Goal: Navigation & Orientation: Find specific page/section

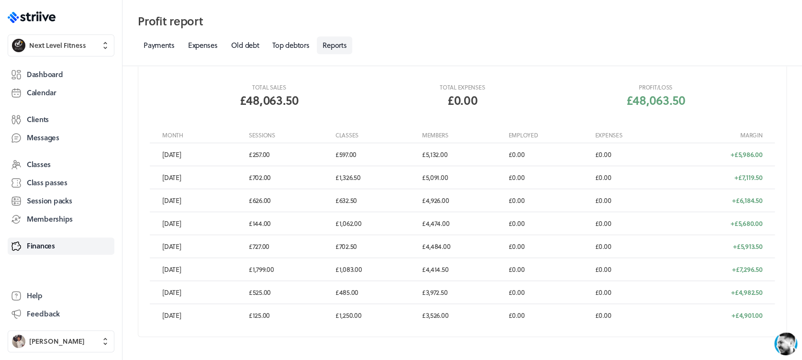
scroll to position [198, 0]
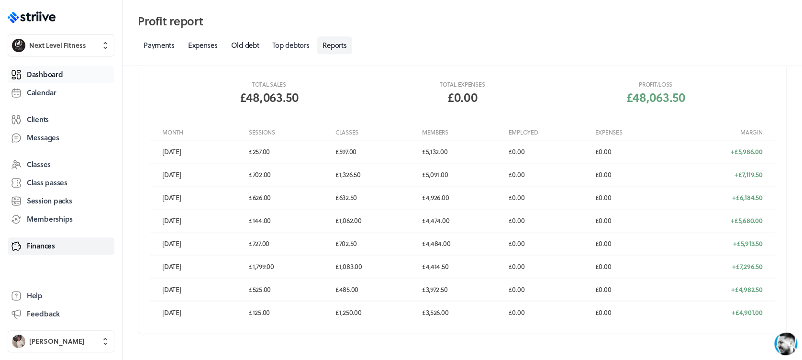
click at [61, 73] on span "Dashboard" at bounding box center [45, 74] width 36 height 10
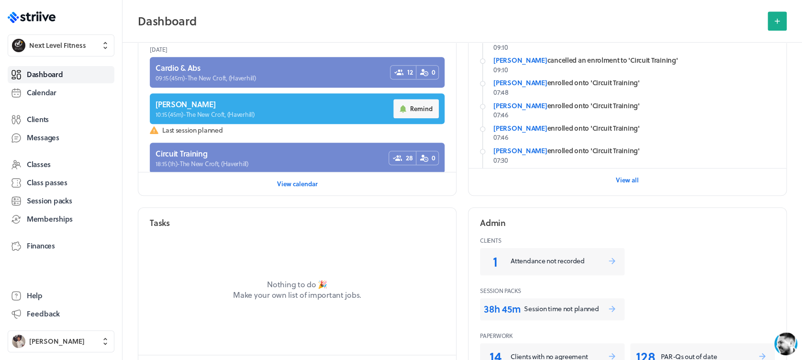
scroll to position [247, 0]
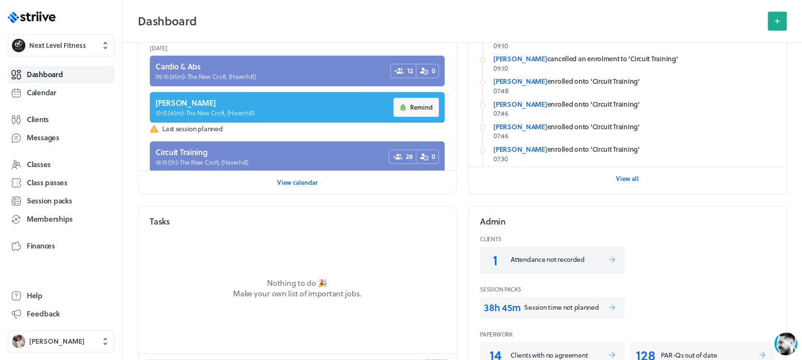
click at [586, 263] on p "Attendance not recorded" at bounding box center [559, 260] width 97 height 10
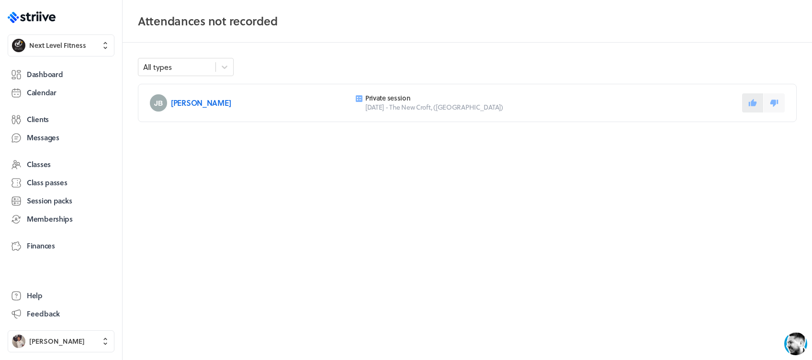
click at [747, 102] on button at bounding box center [752, 102] width 21 height 19
click at [33, 76] on span "Dashboard" at bounding box center [45, 74] width 36 height 10
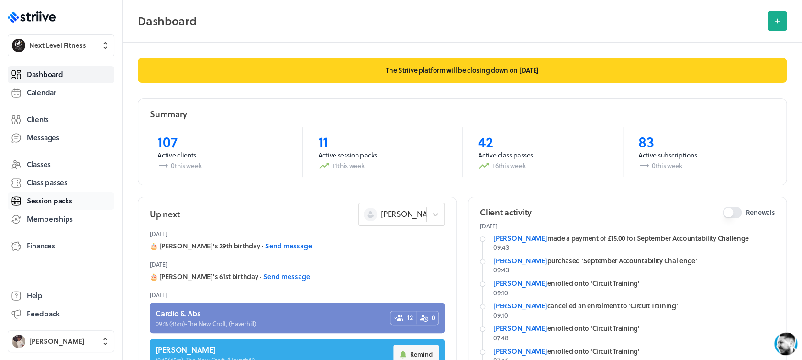
click at [62, 199] on span "Session packs" at bounding box center [49, 201] width 45 height 10
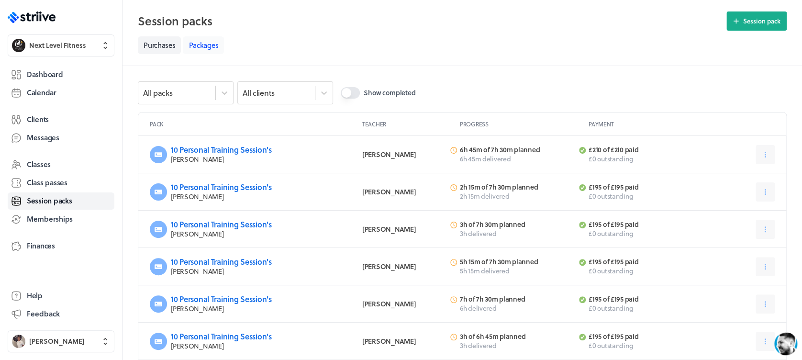
click at [209, 45] on link "Packages" at bounding box center [203, 45] width 41 height 18
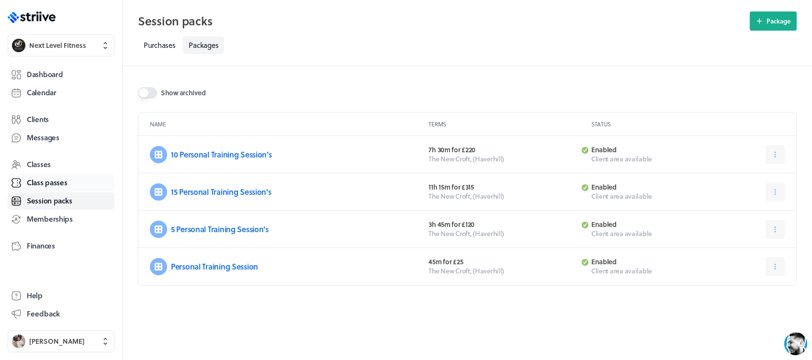
click at [48, 178] on span "Class passes" at bounding box center [47, 183] width 41 height 10
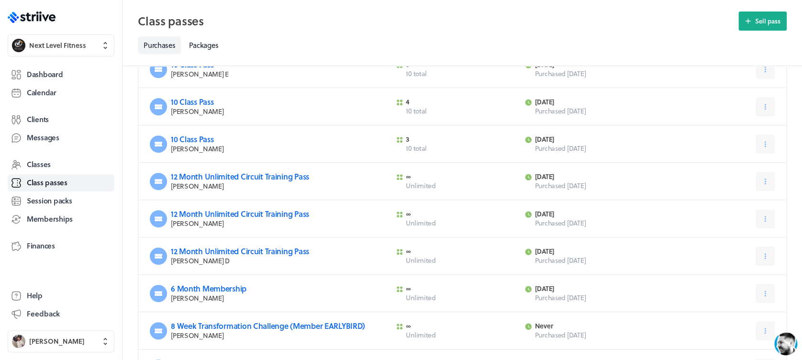
scroll to position [126, 0]
